Goal: Task Accomplishment & Management: Manage account settings

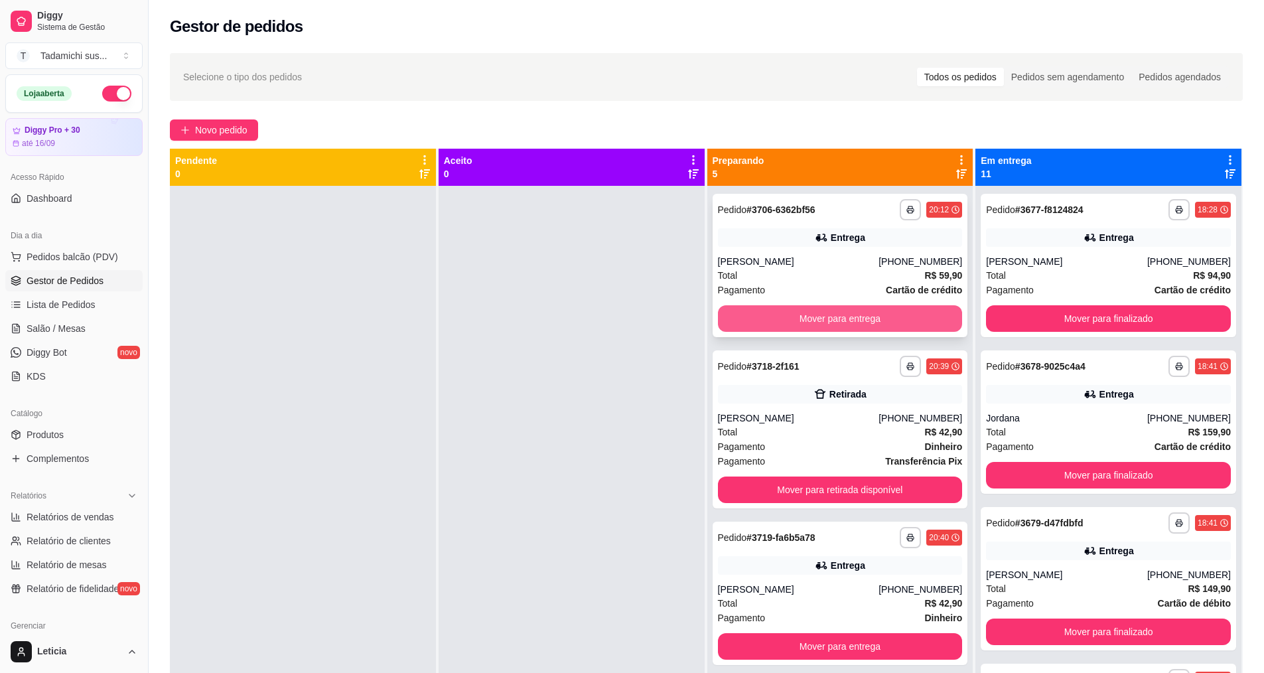
click at [871, 329] on button "Mover para entrega" at bounding box center [840, 318] width 245 height 27
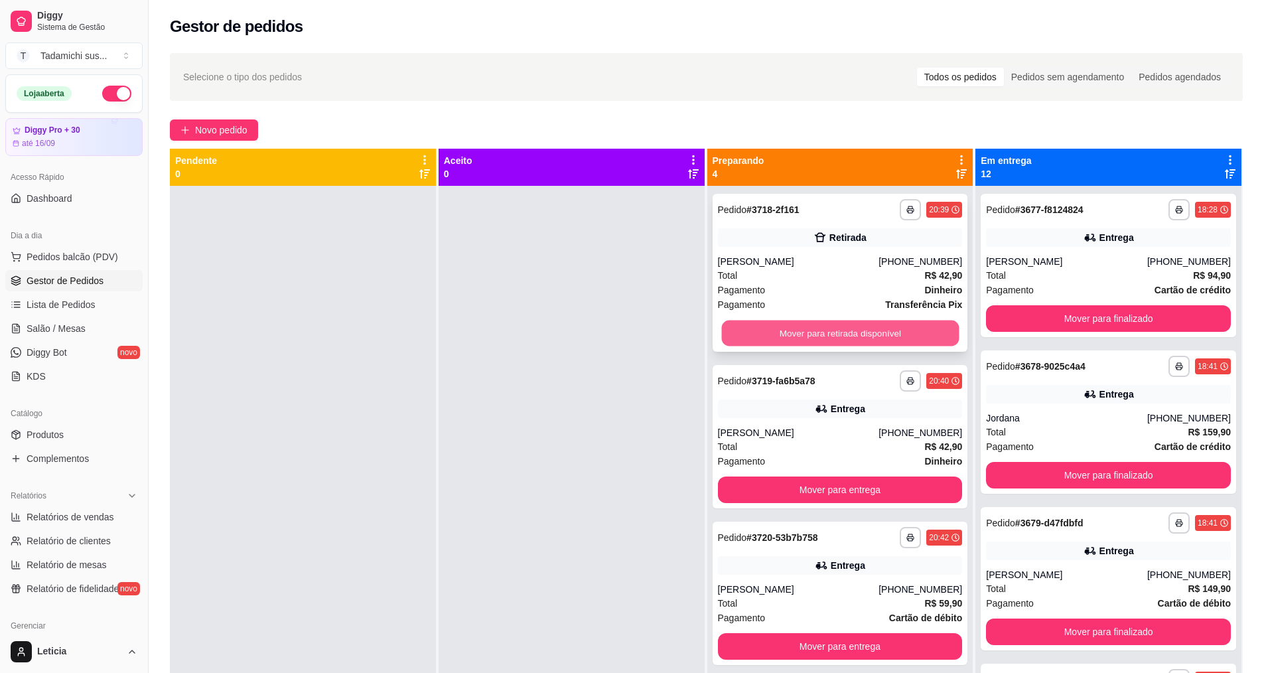
click at [866, 332] on button "Mover para retirada disponível" at bounding box center [840, 334] width 238 height 26
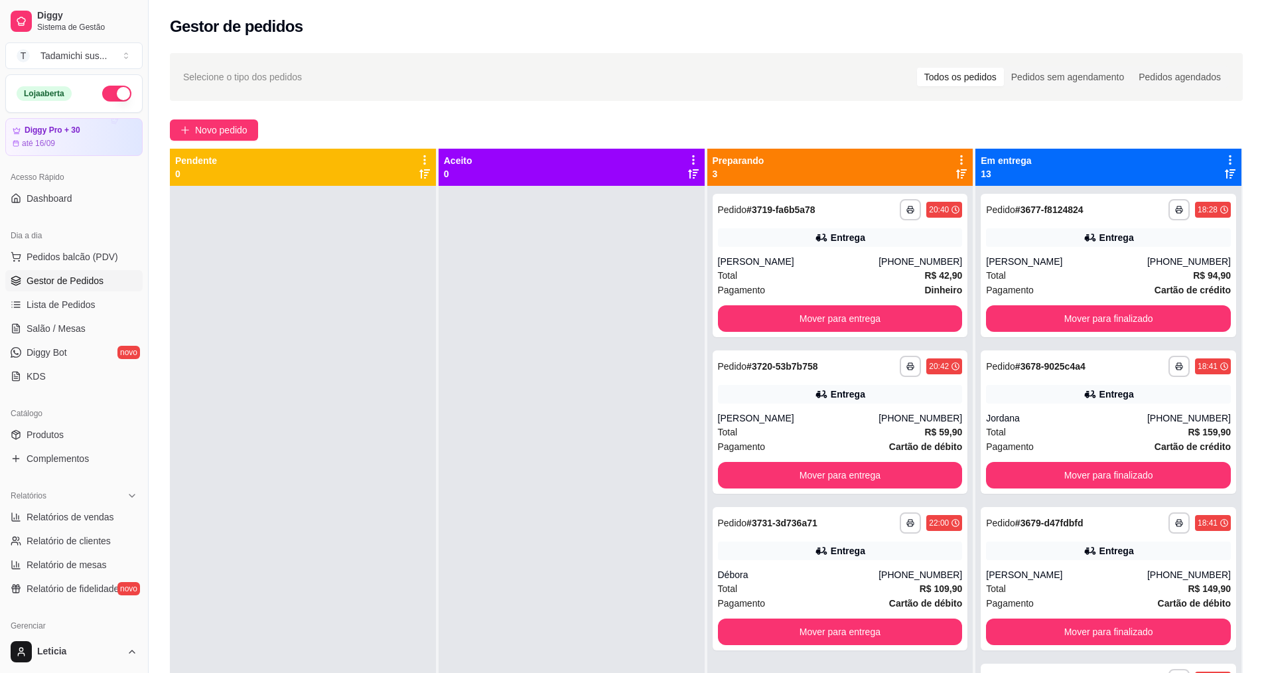
click at [866, 332] on div "**********" at bounding box center [841, 265] width 256 height 143
click at [867, 317] on button "Mover para entrega" at bounding box center [840, 318] width 245 height 27
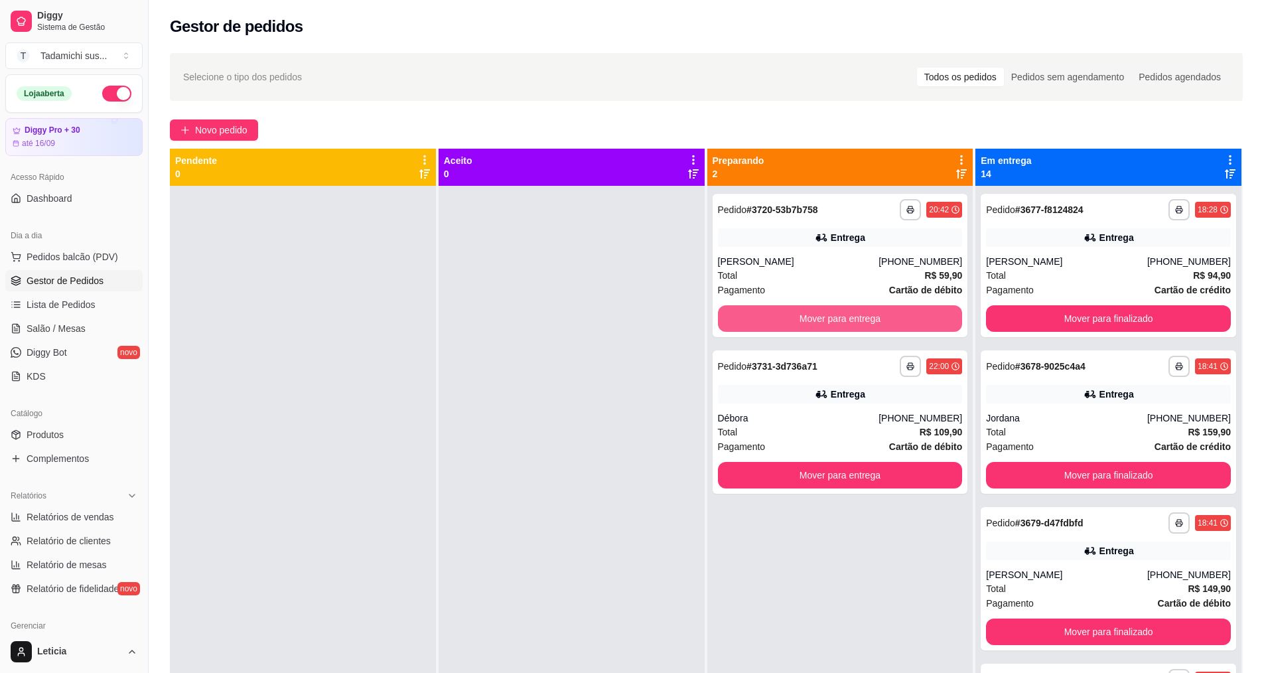
click at [867, 317] on button "Mover para entrega" at bounding box center [840, 318] width 245 height 27
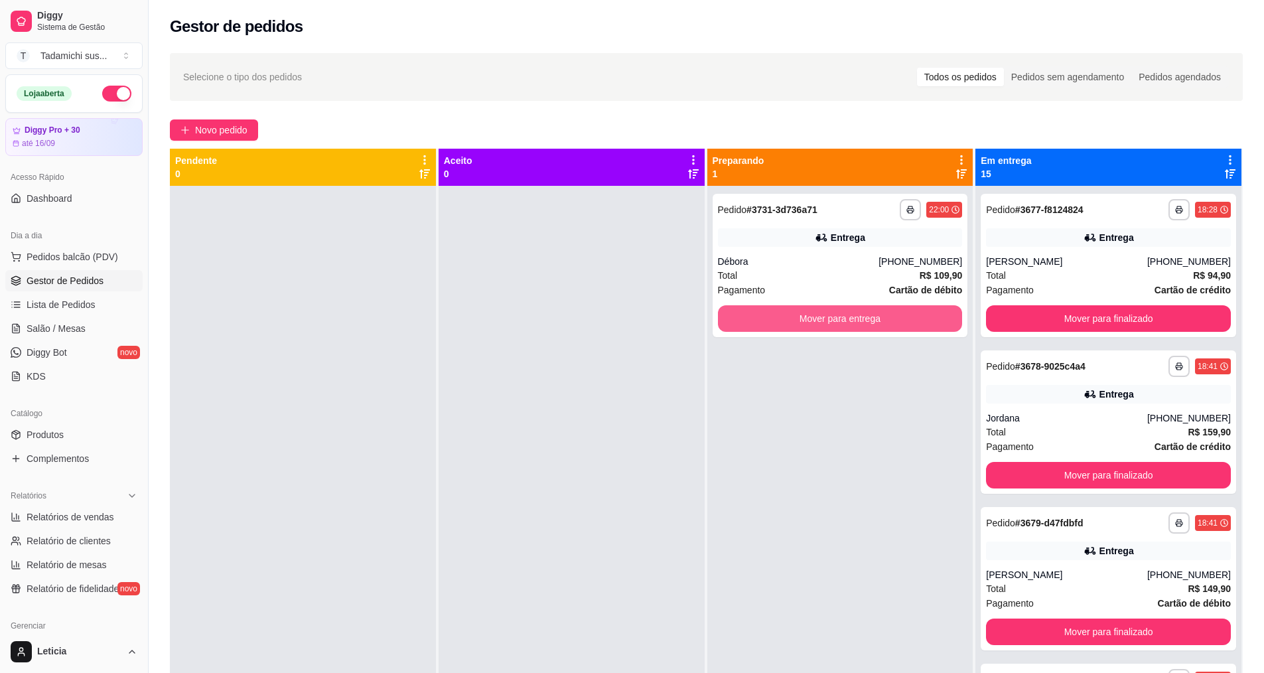
click at [867, 317] on button "Mover para entrega" at bounding box center [840, 318] width 245 height 27
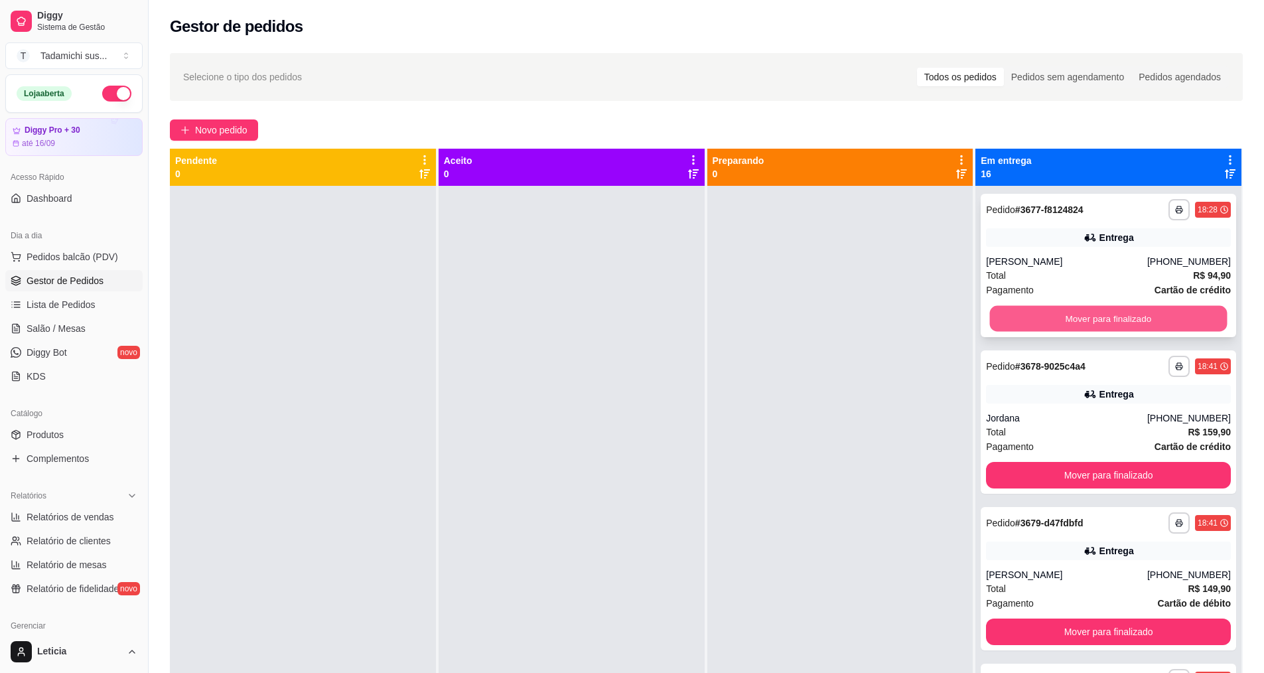
click at [1028, 314] on button "Mover para finalizado" at bounding box center [1109, 319] width 238 height 26
click at [1028, 314] on button "Mover para finalizado" at bounding box center [1108, 318] width 245 height 27
click at [1028, 313] on button "Mover para finalizado" at bounding box center [1108, 318] width 245 height 27
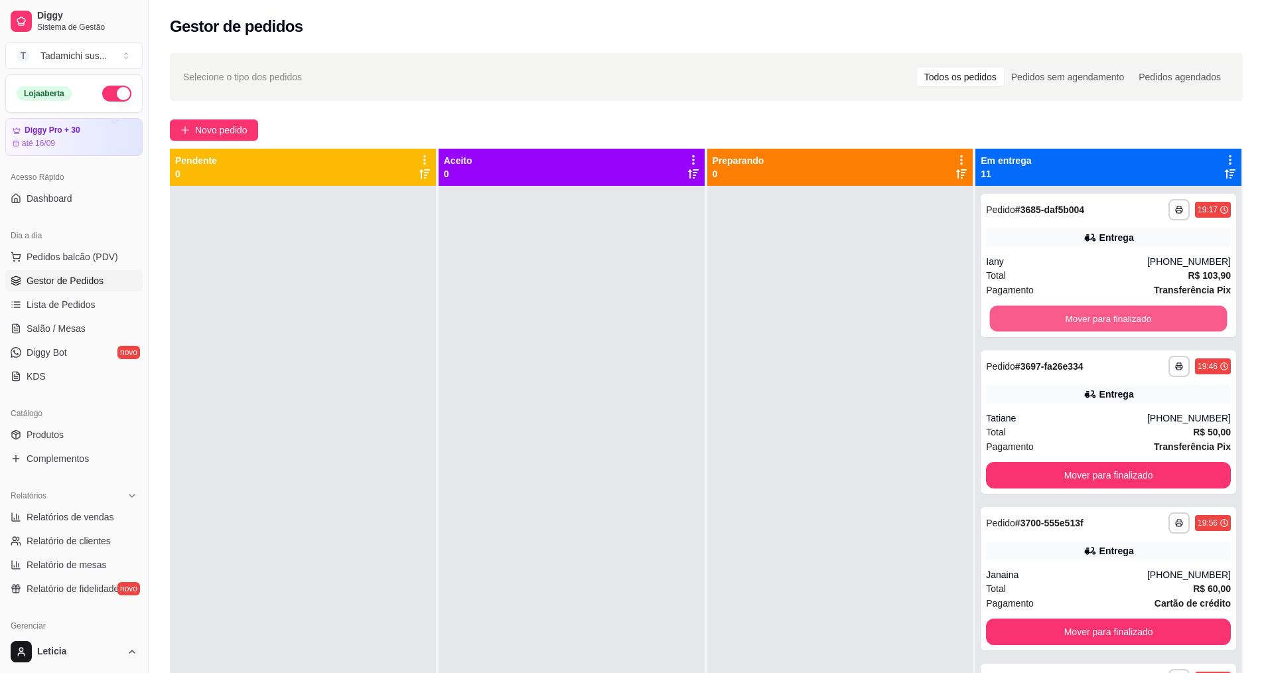
click at [1028, 313] on button "Mover para finalizado" at bounding box center [1109, 319] width 238 height 26
click at [1028, 313] on button "Mover para finalizado" at bounding box center [1108, 318] width 245 height 27
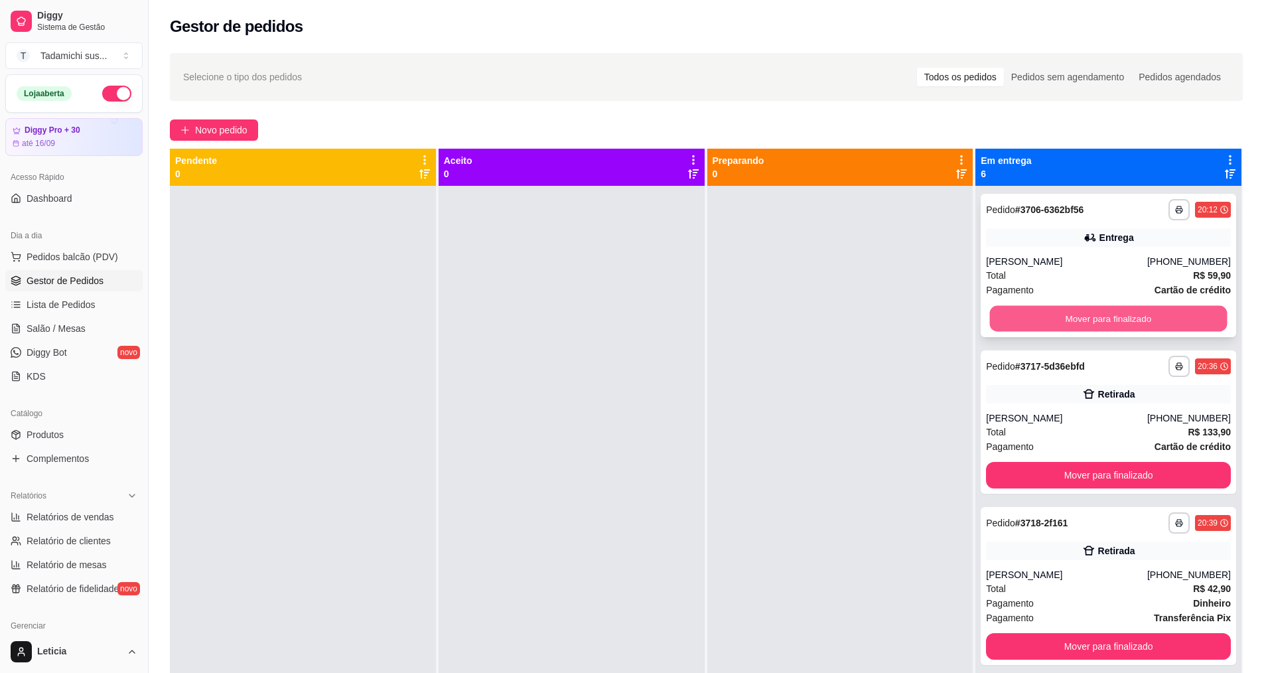
click at [1114, 313] on button "Mover para finalizado" at bounding box center [1109, 319] width 238 height 26
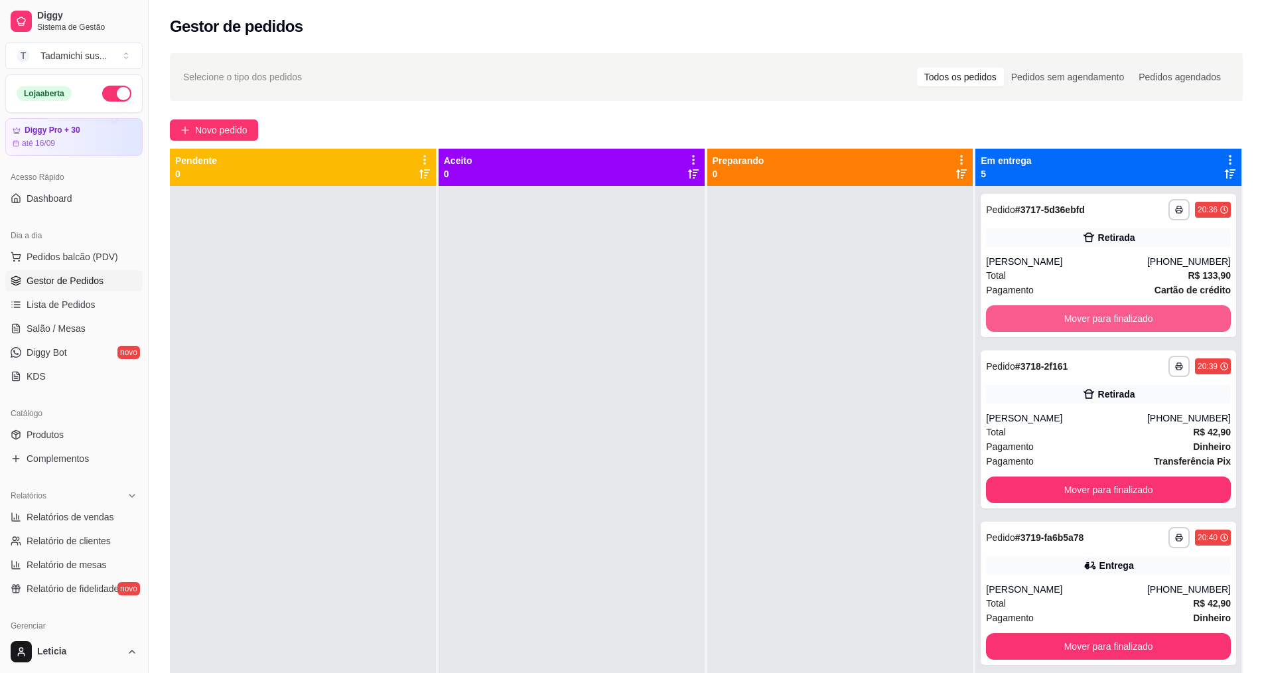
click at [1112, 314] on button "Mover para finalizado" at bounding box center [1108, 318] width 245 height 27
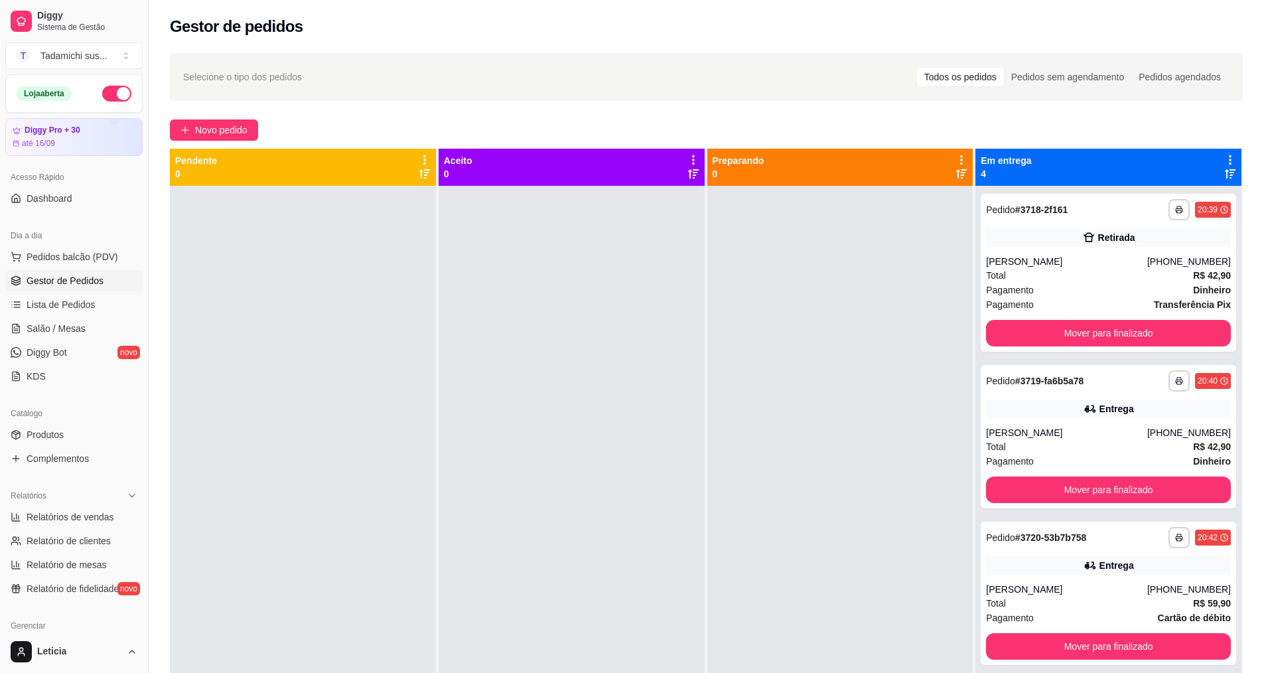
click at [1112, 314] on div "**********" at bounding box center [1109, 273] width 256 height 158
click at [1127, 338] on button "Mover para finalizado" at bounding box center [1108, 333] width 245 height 27
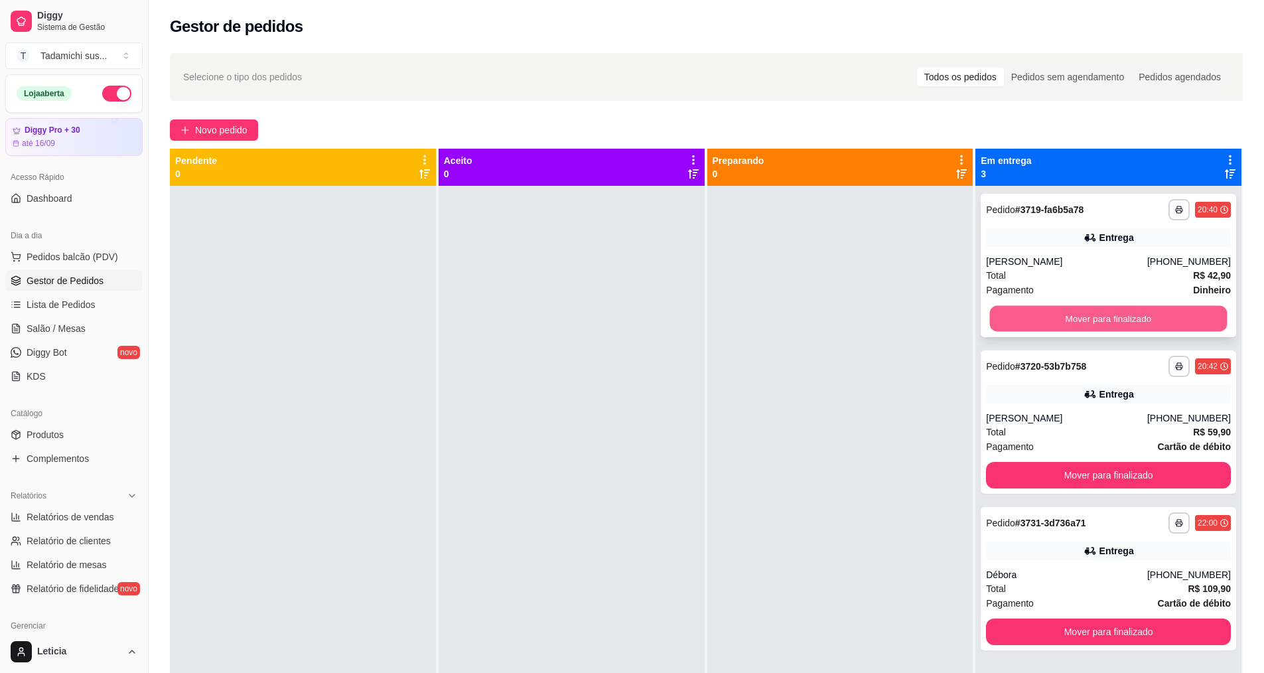
click at [1125, 330] on button "Mover para finalizado" at bounding box center [1109, 319] width 238 height 26
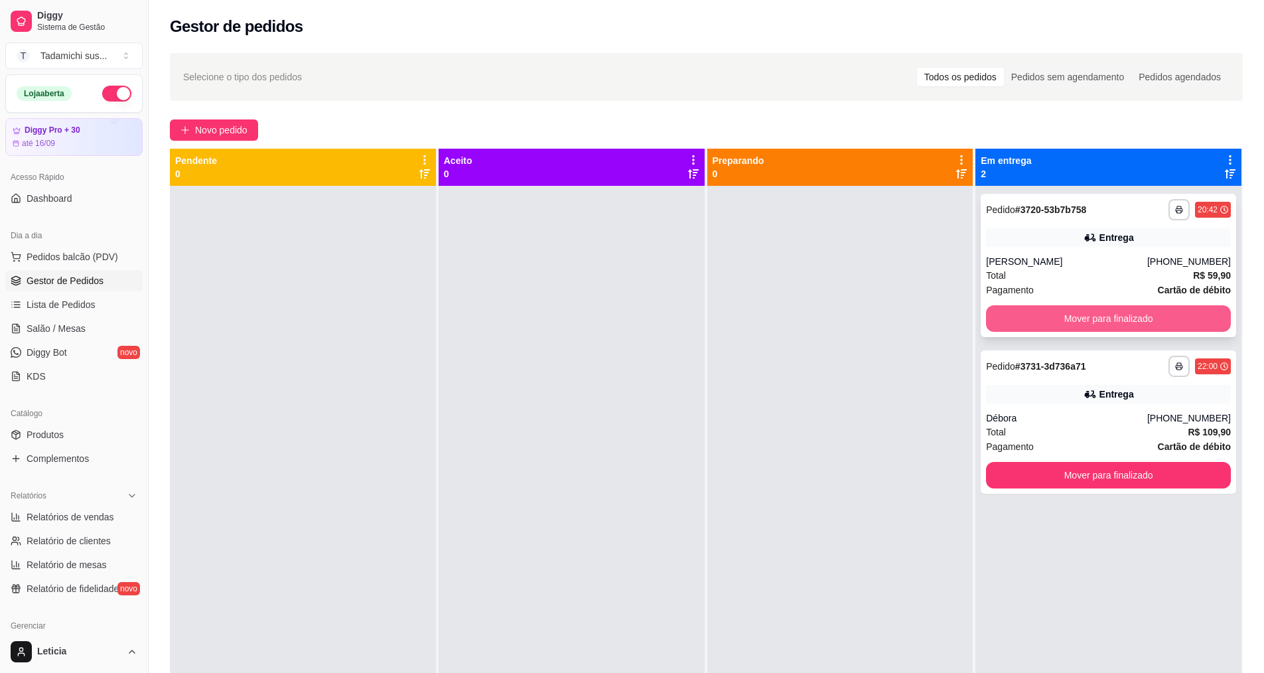
click at [1124, 325] on button "Mover para finalizado" at bounding box center [1108, 318] width 245 height 27
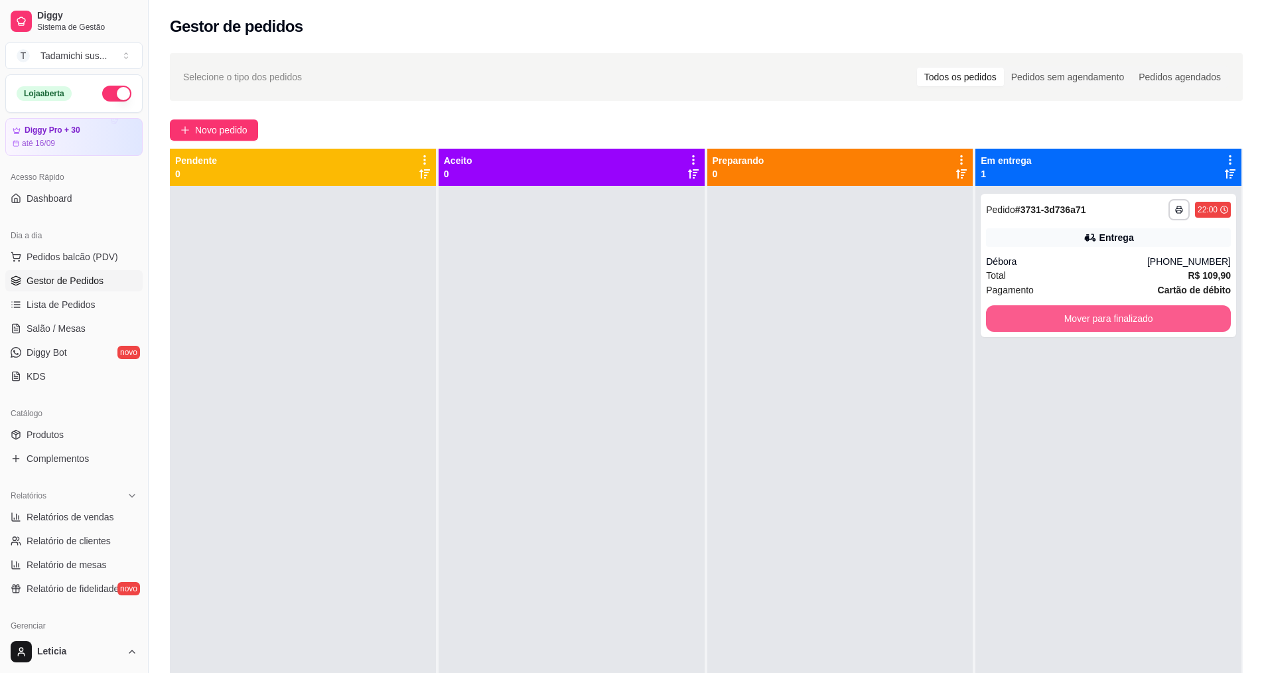
click at [1124, 325] on button "Mover para finalizado" at bounding box center [1108, 318] width 245 height 27
